Goal: Task Accomplishment & Management: Use online tool/utility

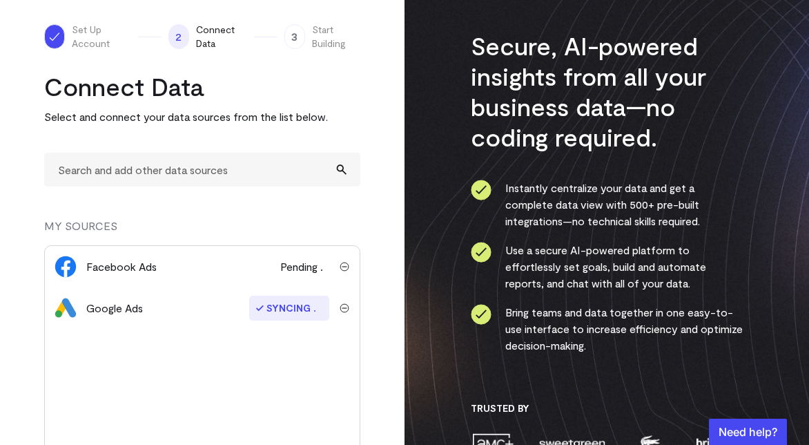
scroll to position [116, 0]
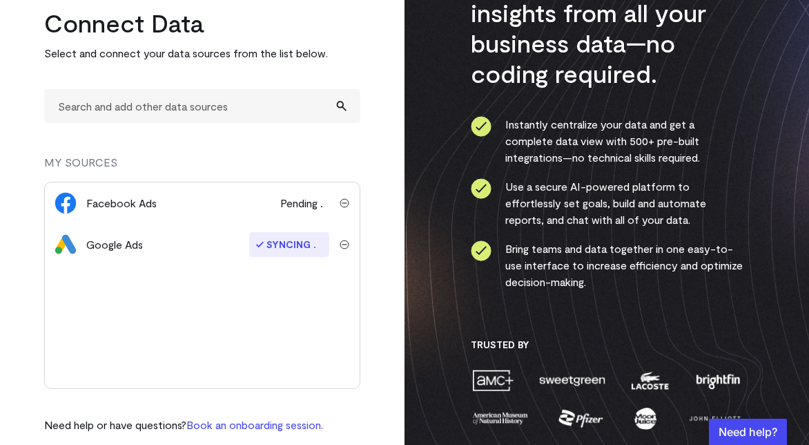
click at [302, 199] on span "Pending" at bounding box center [304, 203] width 49 height 17
click at [345, 204] on img "submit" at bounding box center [345, 203] width 10 height 10
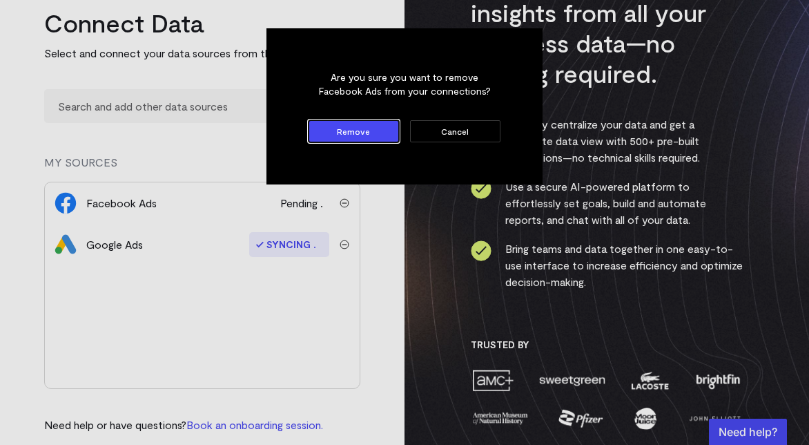
click at [361, 134] on button "Remove" at bounding box center [354, 131] width 90 height 22
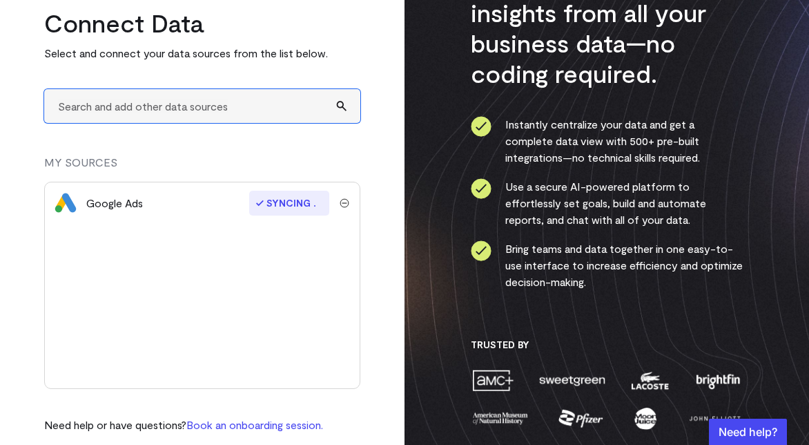
click at [194, 112] on input "text" at bounding box center [202, 106] width 316 height 34
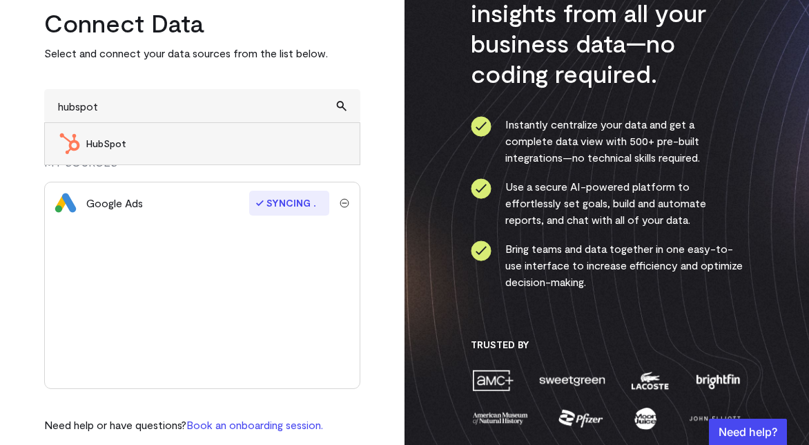
click at [126, 146] on span "HubSpot" at bounding box center [216, 144] width 260 height 14
type input "HubSpot"
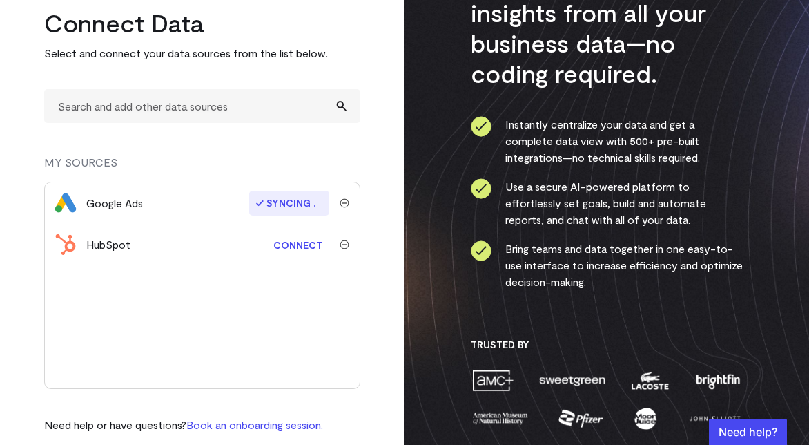
click at [301, 248] on link "Connect" at bounding box center [297, 245] width 63 height 26
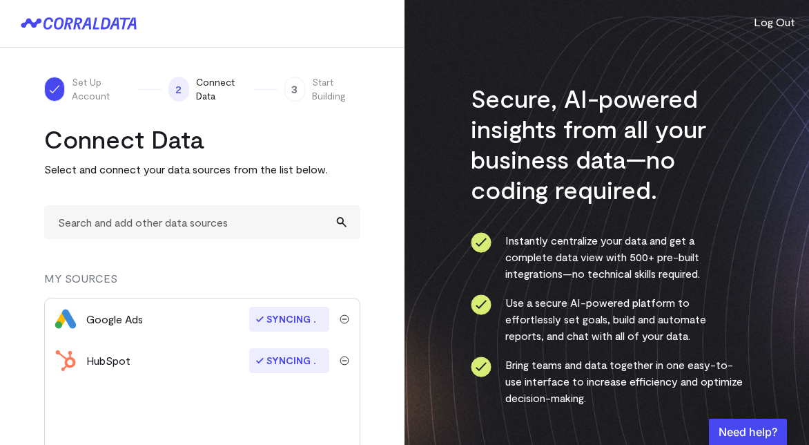
scroll to position [14, 0]
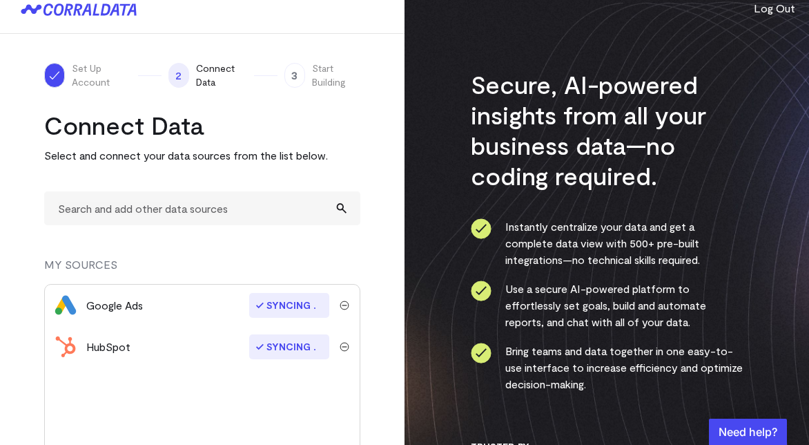
click at [376, 125] on div "Set Up Account 2 Connect Data 3 Start Building Connect Data Select and connect …" at bounding box center [202, 298] width 405 height 529
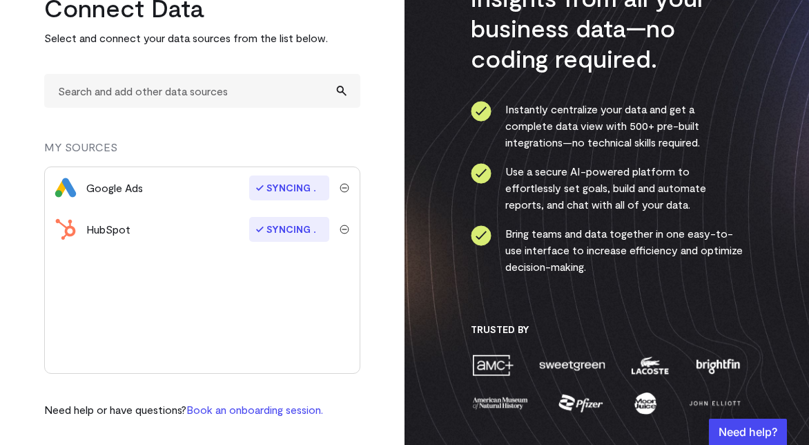
scroll to position [0, 0]
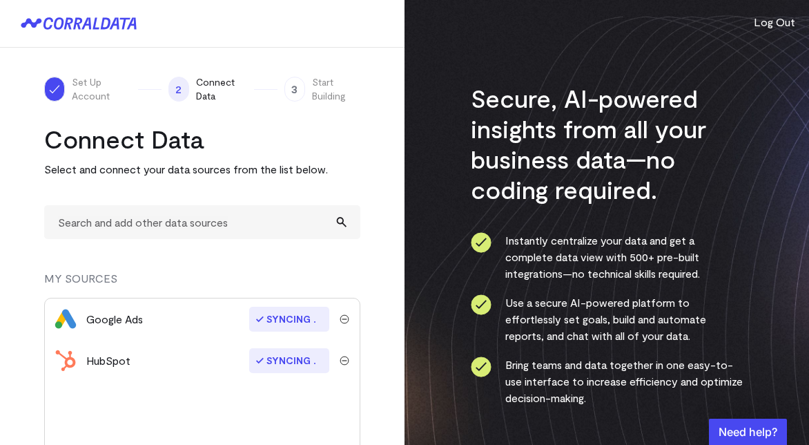
click at [369, 356] on div "Set Up Account 2 Connect Data 3 Start Building Connect Data Select and connect …" at bounding box center [202, 312] width 405 height 529
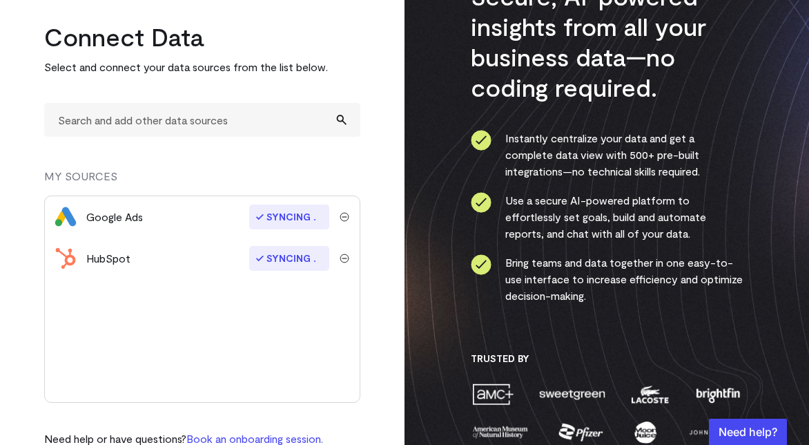
scroll to position [131, 0]
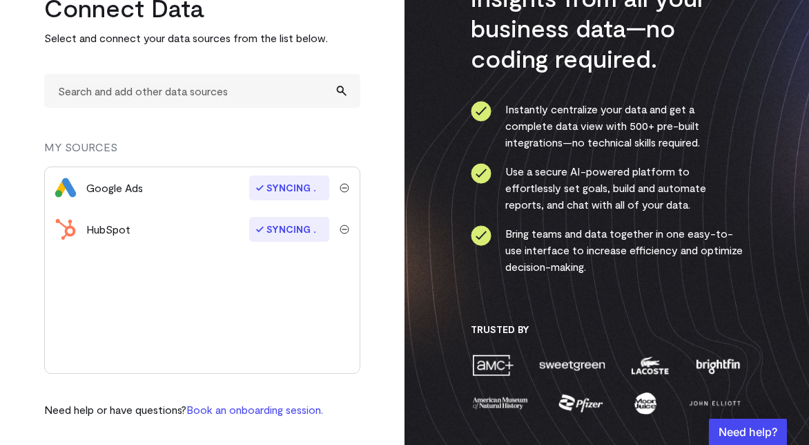
click at [346, 229] on img "submit" at bounding box center [345, 229] width 10 height 10
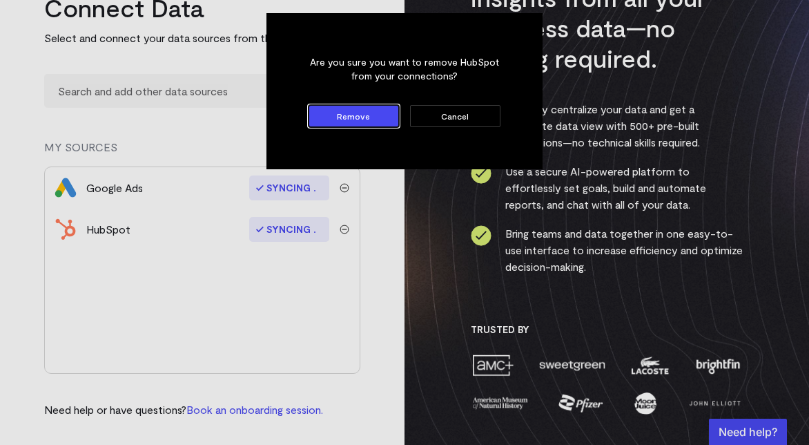
click at [360, 125] on button "Remove" at bounding box center [354, 116] width 90 height 22
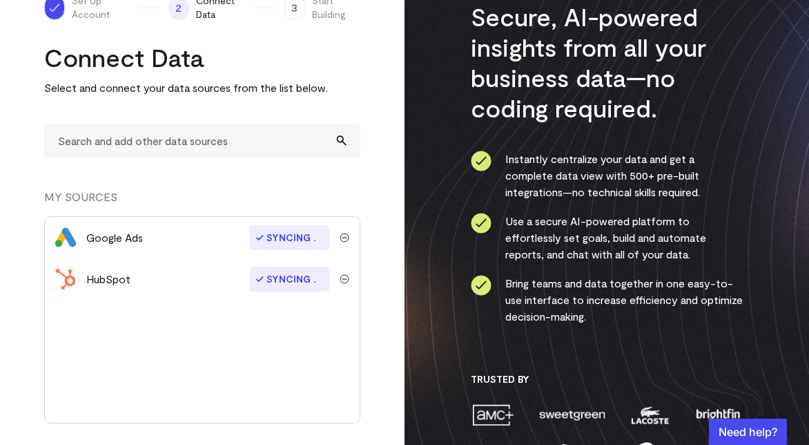
scroll to position [0, 0]
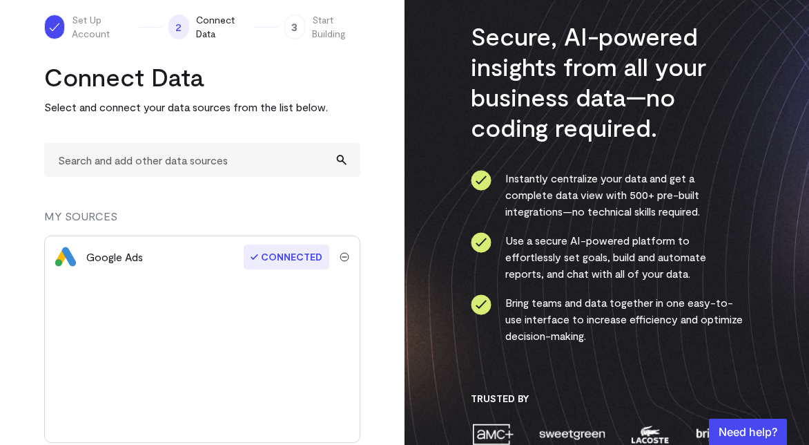
scroll to position [131, 0]
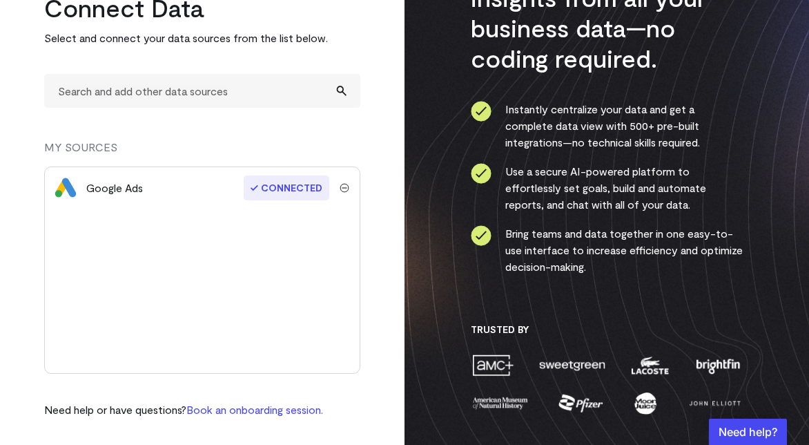
click at [382, 237] on div "Set Up Account 2 Connect Data 3 Start Building Connect Data Select and connect …" at bounding box center [202, 180] width 405 height 529
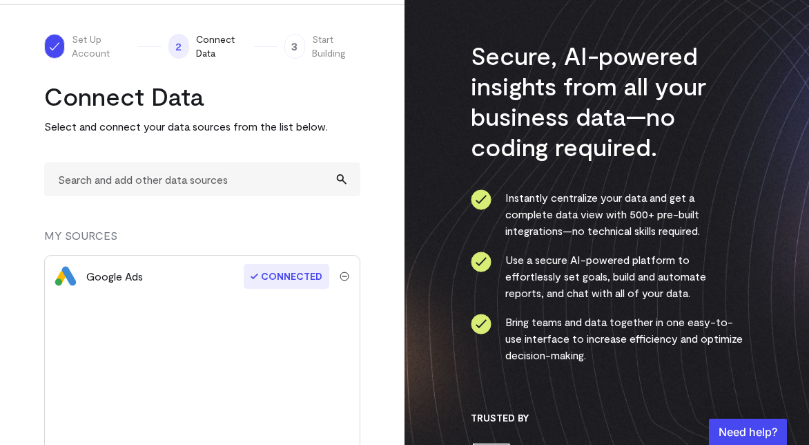
scroll to position [0, 0]
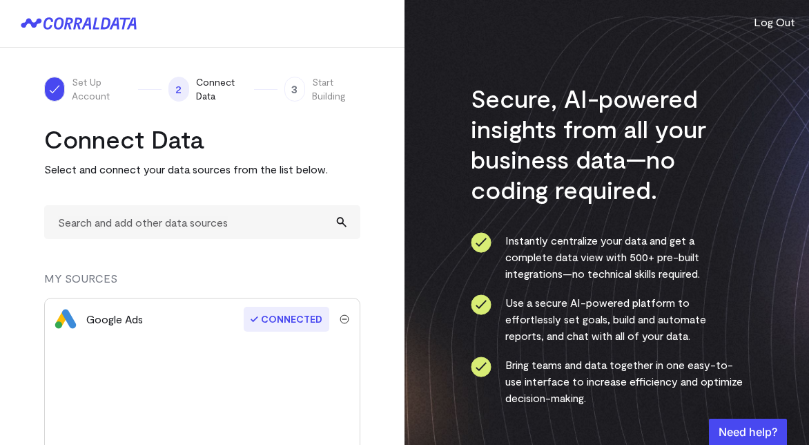
click at [304, 84] on span "3" at bounding box center [294, 89] width 21 height 25
click at [75, 23] on icon at bounding box center [71, 23] width 56 height 12
click at [330, 39] on div at bounding box center [202, 24] width 405 height 48
click at [321, 83] on span "Start Building" at bounding box center [336, 89] width 48 height 28
click at [135, 317] on div "Google Ads" at bounding box center [114, 319] width 57 height 17
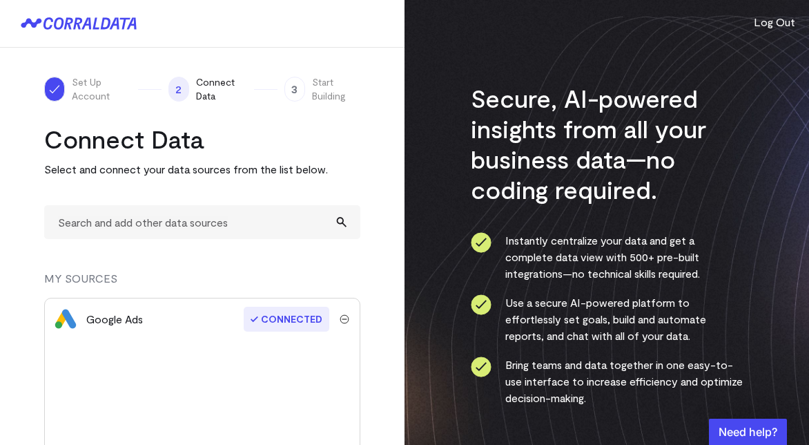
scroll to position [131, 0]
click at [769, 24] on button "Log Out" at bounding box center [774, 22] width 41 height 17
